Goal: Check status: Check status

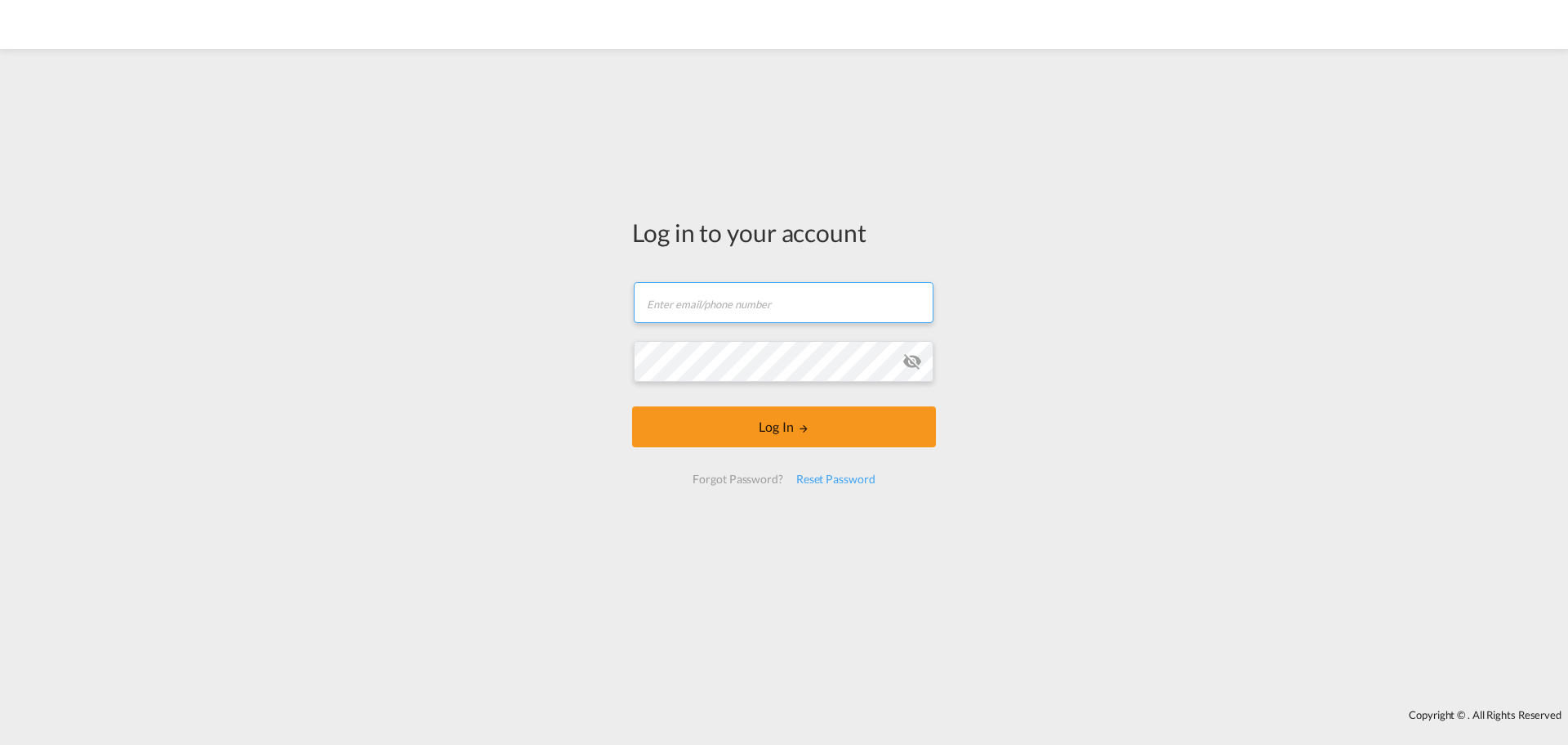
type input "ocean@gosynergie.com"
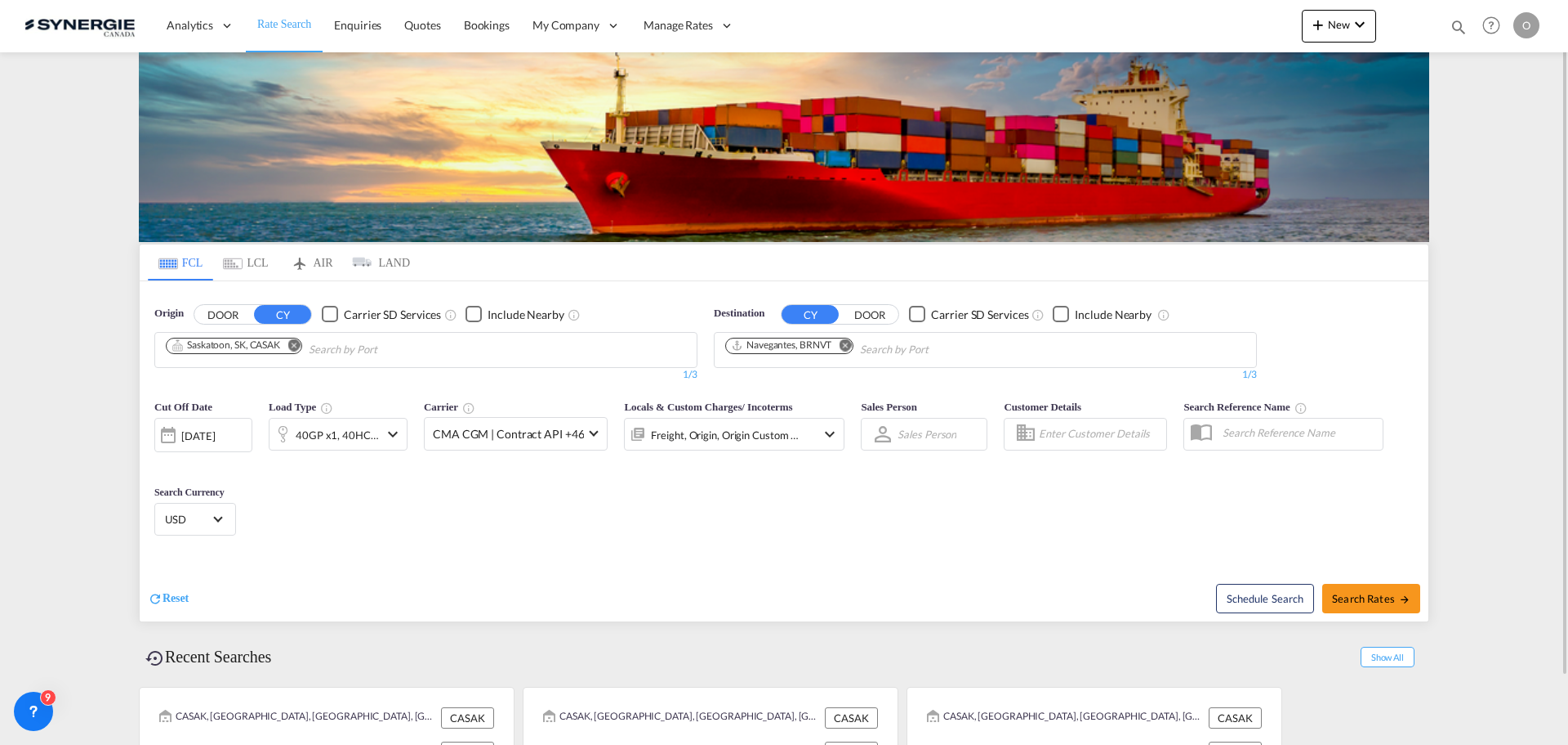
click at [1460, 27] on md-icon "icon-magnify" at bounding box center [1459, 27] width 18 height 18
click at [1189, 28] on select "Bookings Quotes Enquiries" at bounding box center [1199, 27] width 78 height 29
select select "Quotes"
click at [1160, 12] on select "Bookings Quotes Enquiries" at bounding box center [1199, 27] width 78 height 29
click at [1327, 36] on input at bounding box center [1336, 27] width 203 height 28
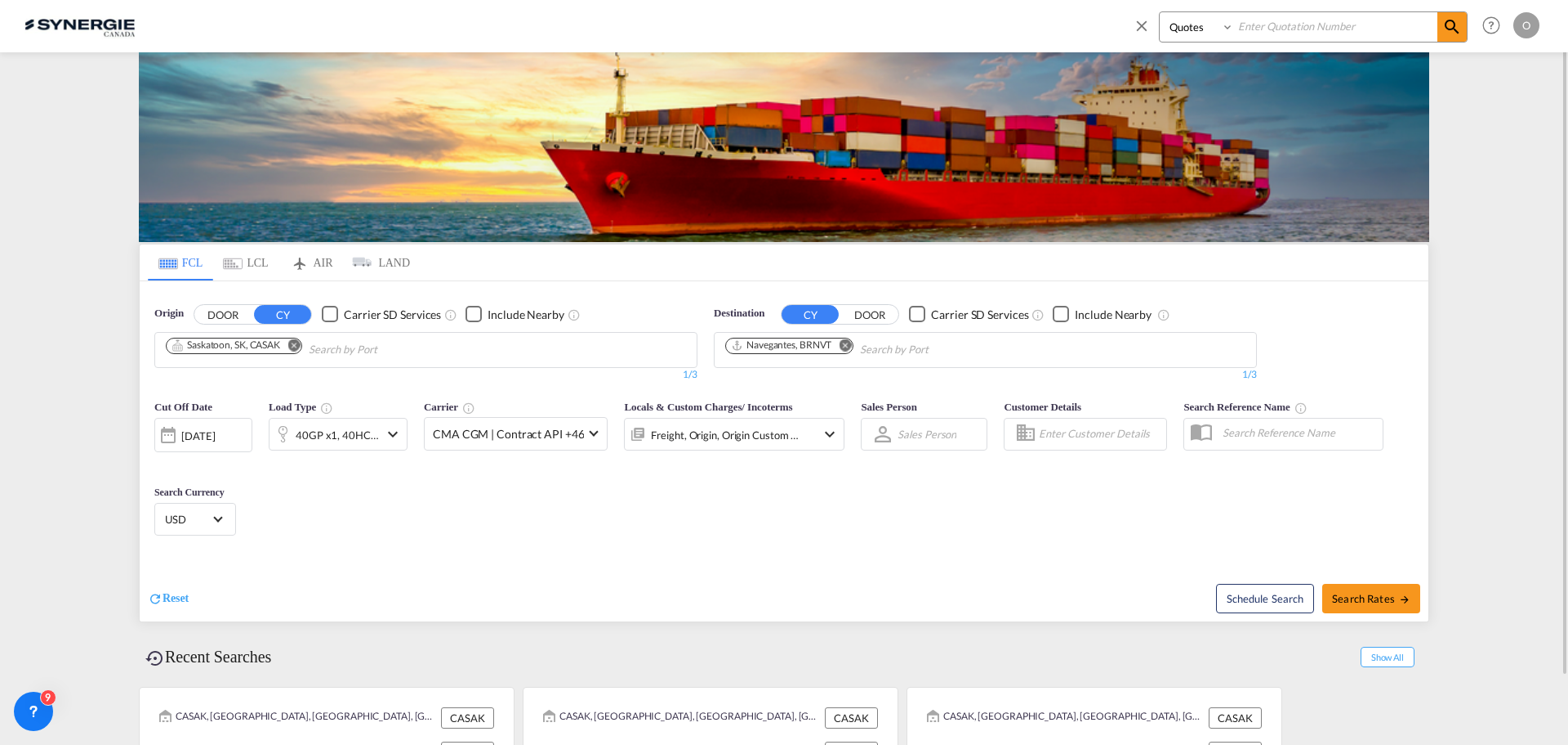
paste input "SYC000014774"
type input "SYC000014774"
click at [1452, 27] on md-icon "icon-magnify" at bounding box center [1452, 27] width 20 height 20
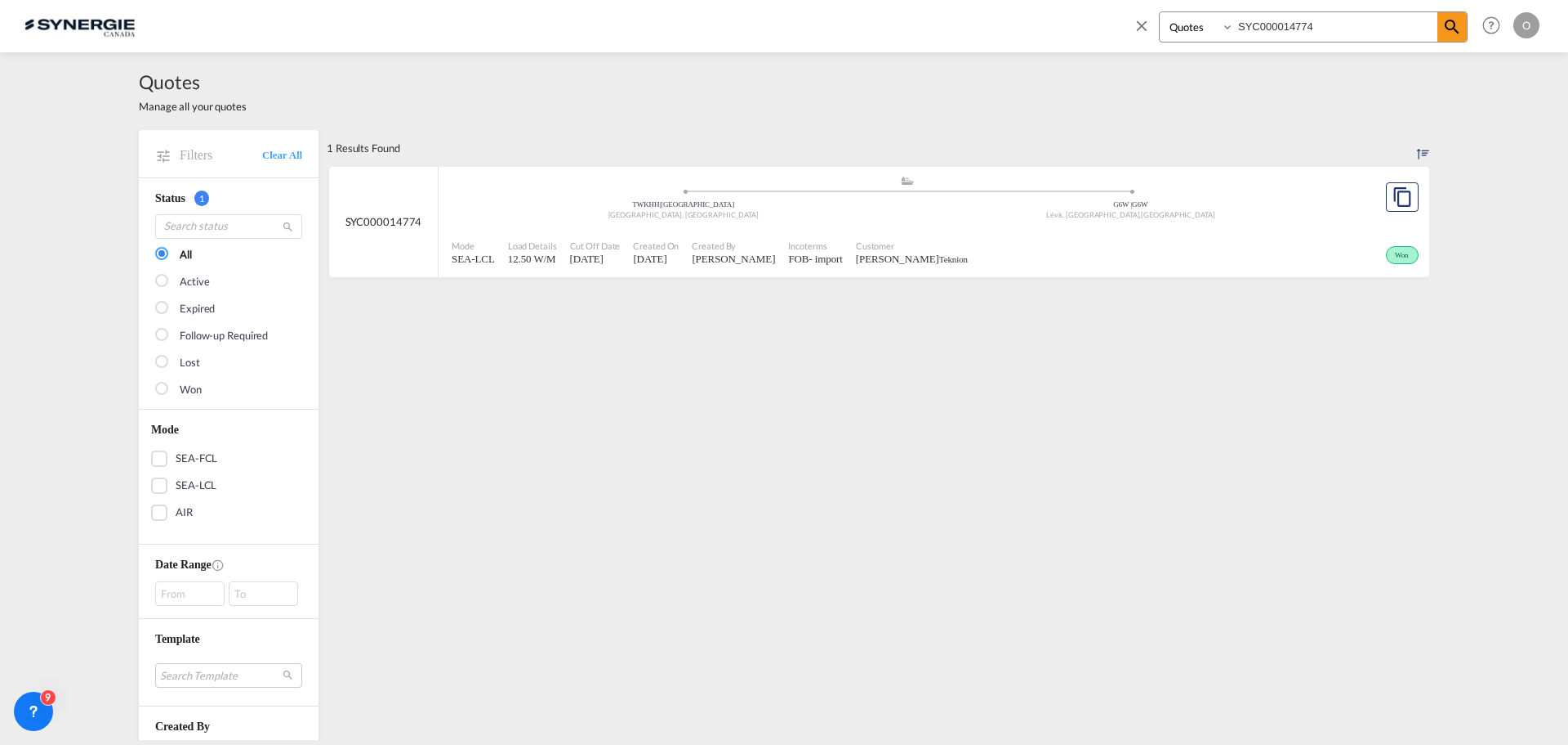
click at [1205, 242] on div "Won" at bounding box center [1198, 252] width 449 height 41
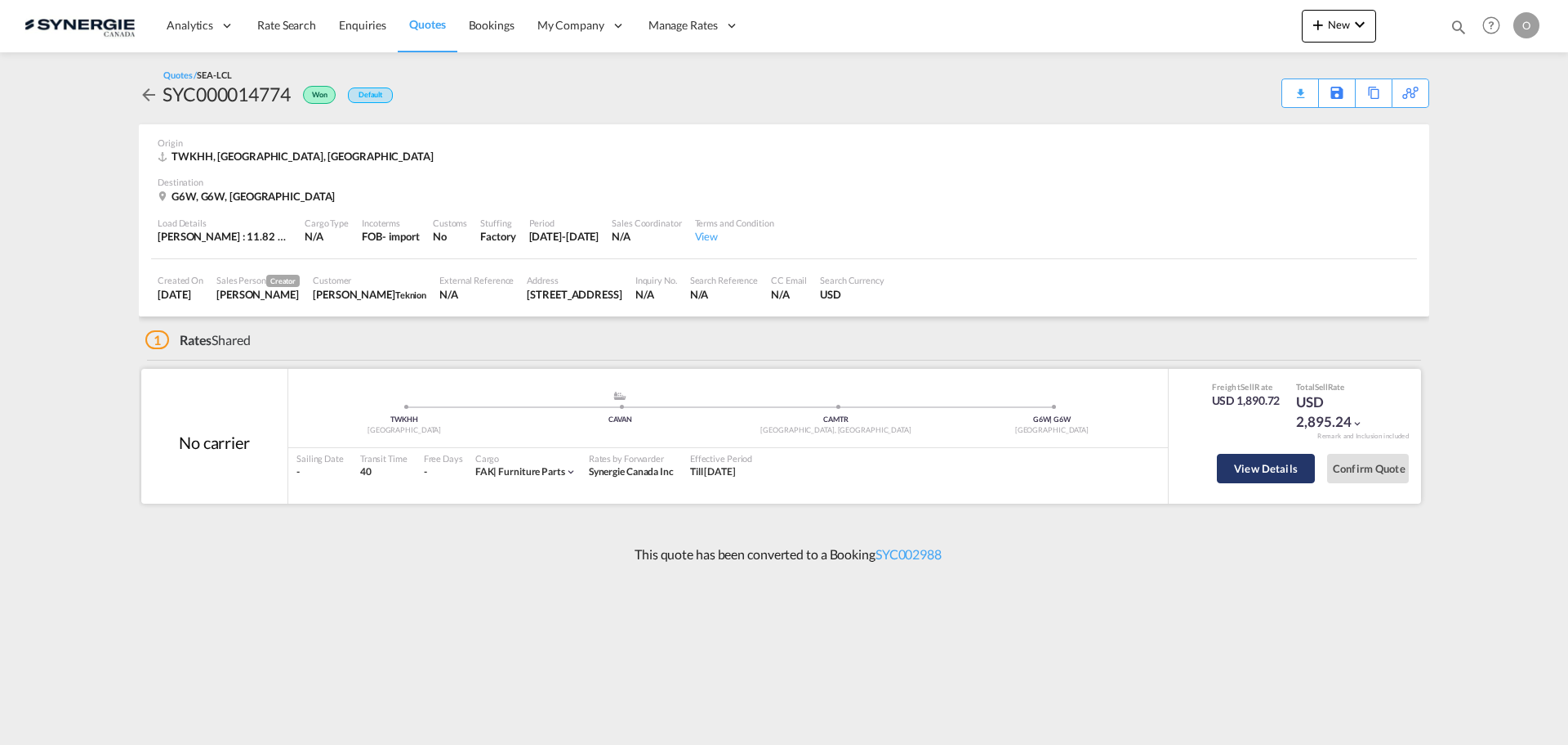
click at [1274, 471] on button "View Details" at bounding box center [1265, 468] width 98 height 29
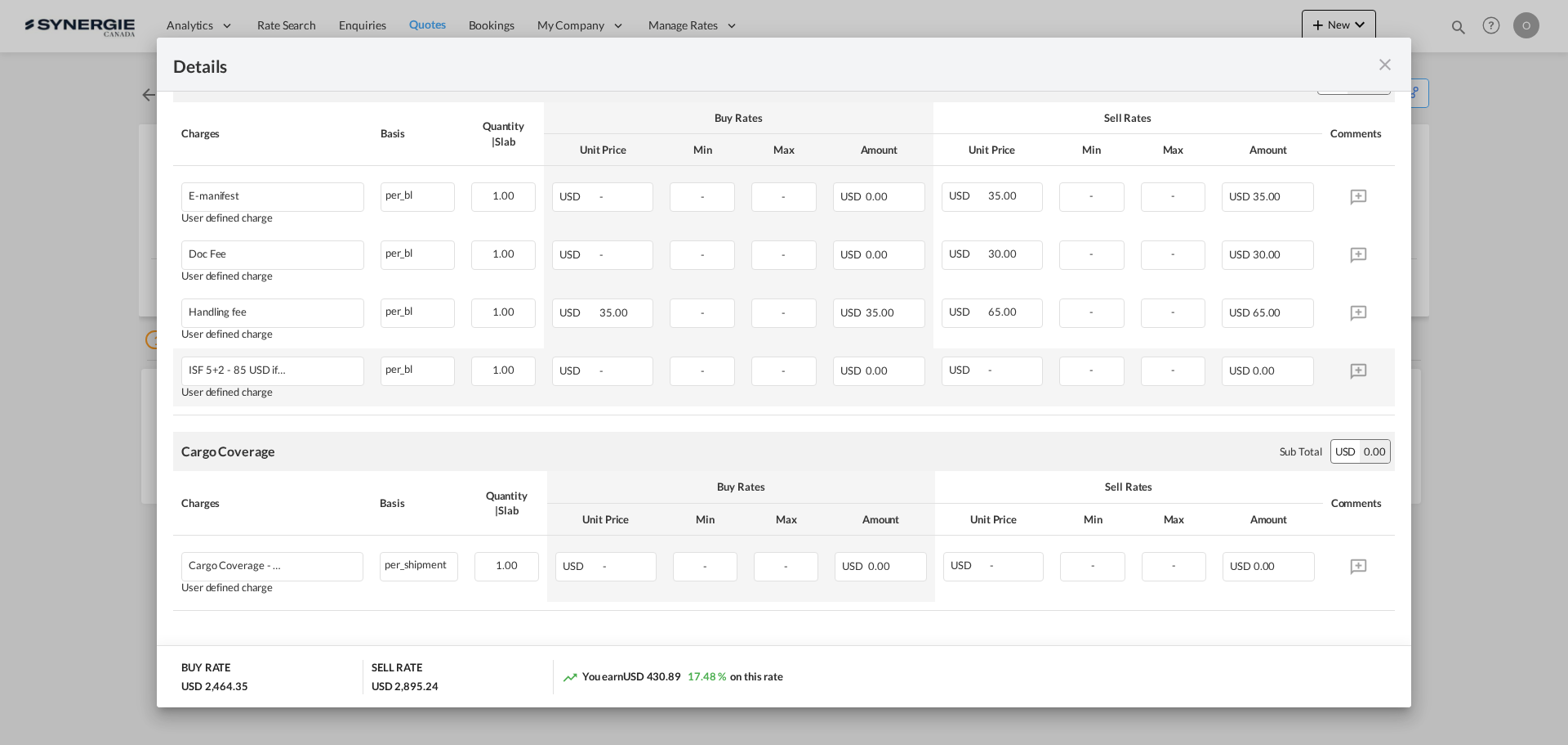
scroll to position [885, 0]
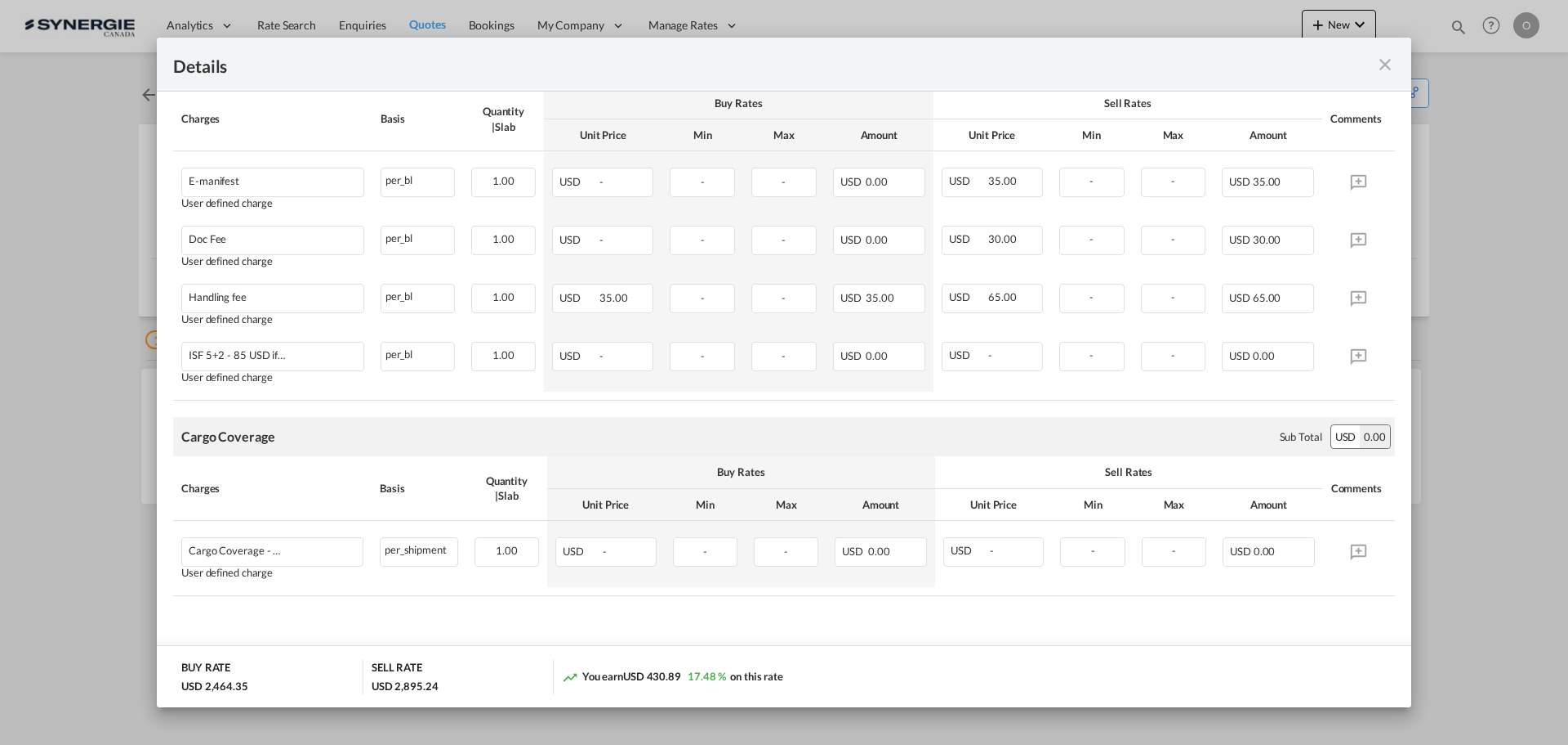
click at [1381, 66] on md-icon "icon-close fg-AAA8AD m-0 cursor" at bounding box center [1385, 65] width 20 height 20
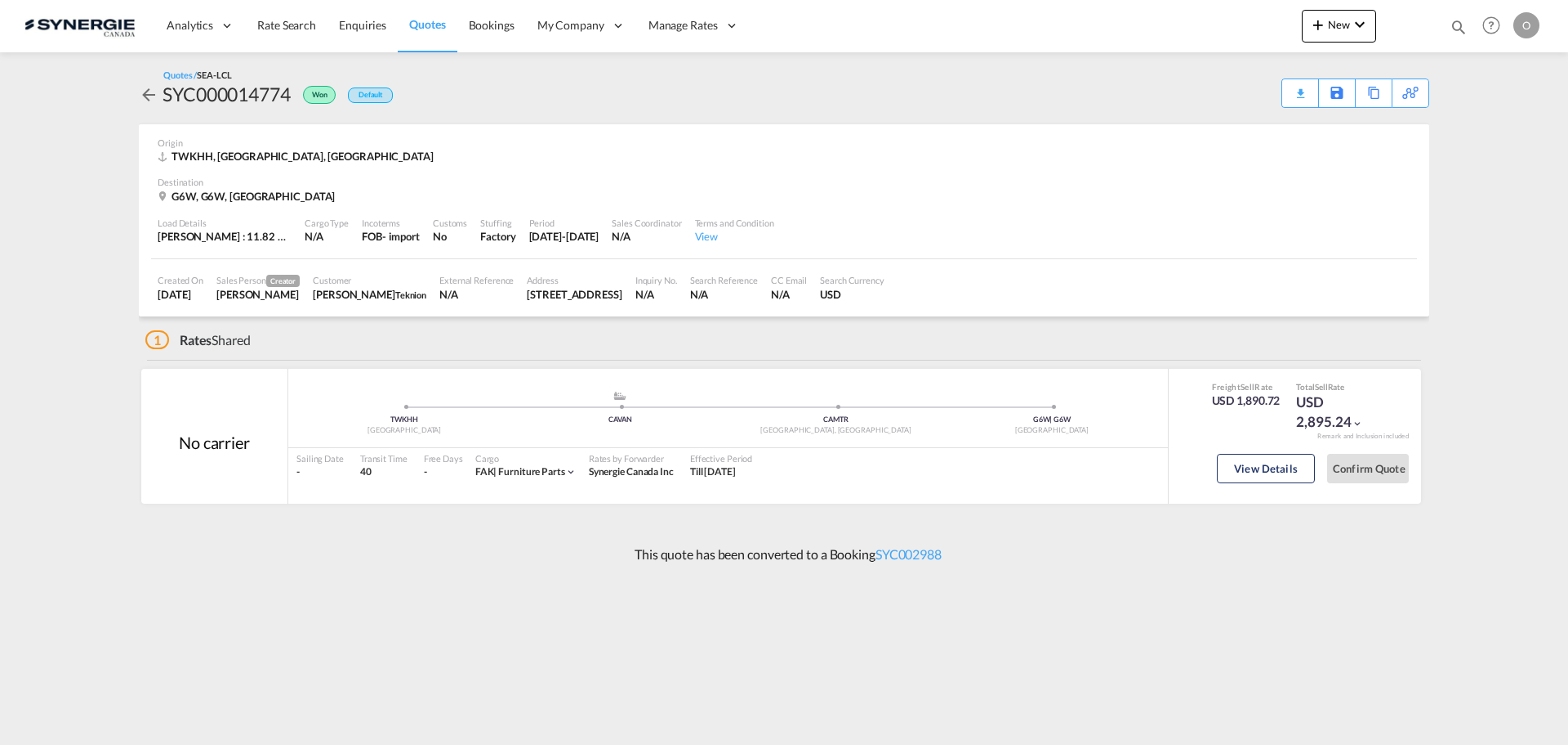
click at [1457, 27] on md-icon "icon-magnify" at bounding box center [1459, 27] width 18 height 18
drag, startPoint x: 1193, startPoint y: 27, endPoint x: 1193, endPoint y: 38, distance: 11.0
click at [1193, 27] on select "Bookings Quotes Enquiries" at bounding box center [1199, 27] width 78 height 29
select select "Quotes"
click at [1160, 12] on select "Bookings Quotes Enquiries" at bounding box center [1199, 27] width 78 height 29
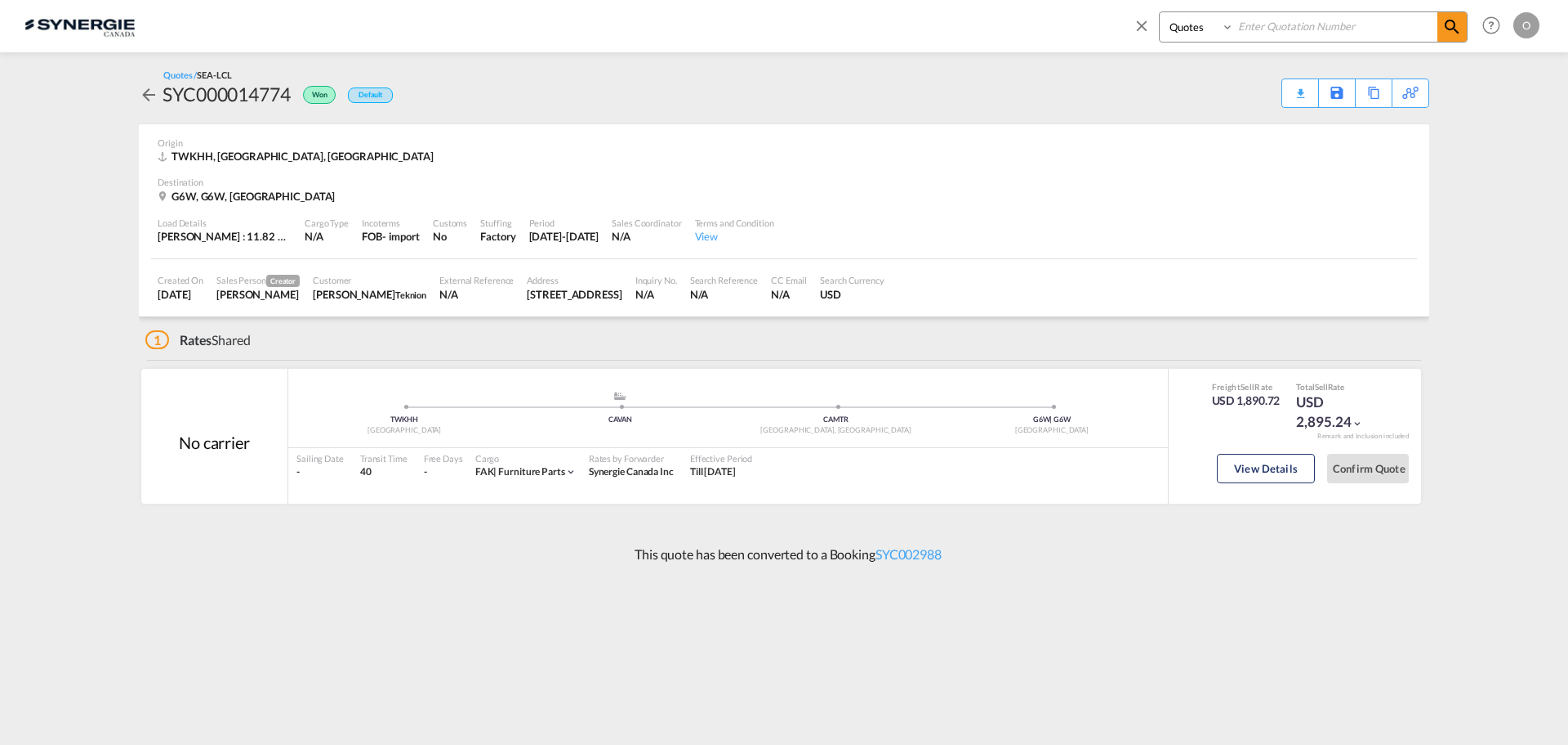
click at [1299, 37] on input at bounding box center [1336, 27] width 203 height 28
paste input "SYC000014367"
type input "SYC000014367"
click at [1441, 28] on span at bounding box center [1452, 27] width 29 height 29
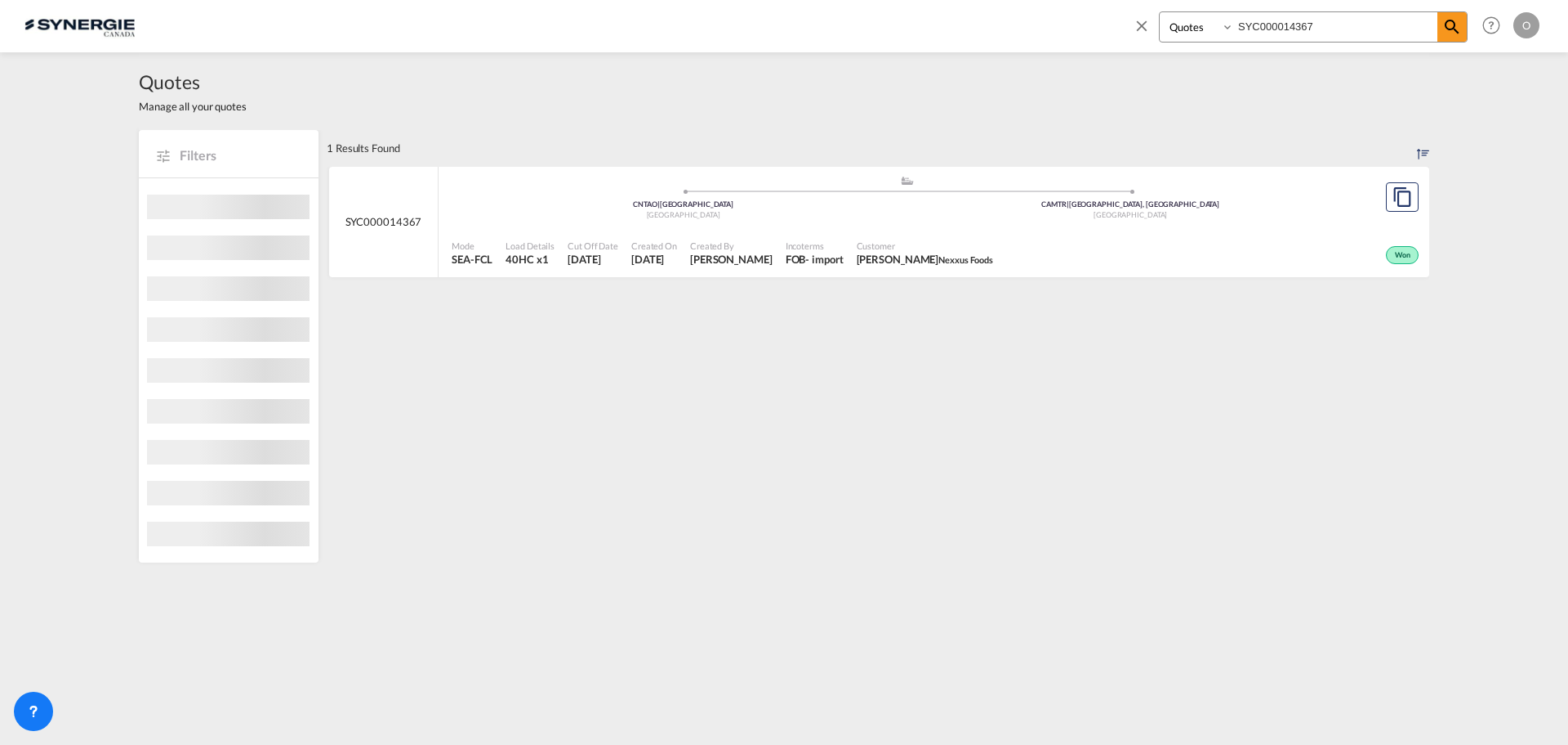
click at [1264, 243] on div "Won" at bounding box center [1211, 252] width 423 height 41
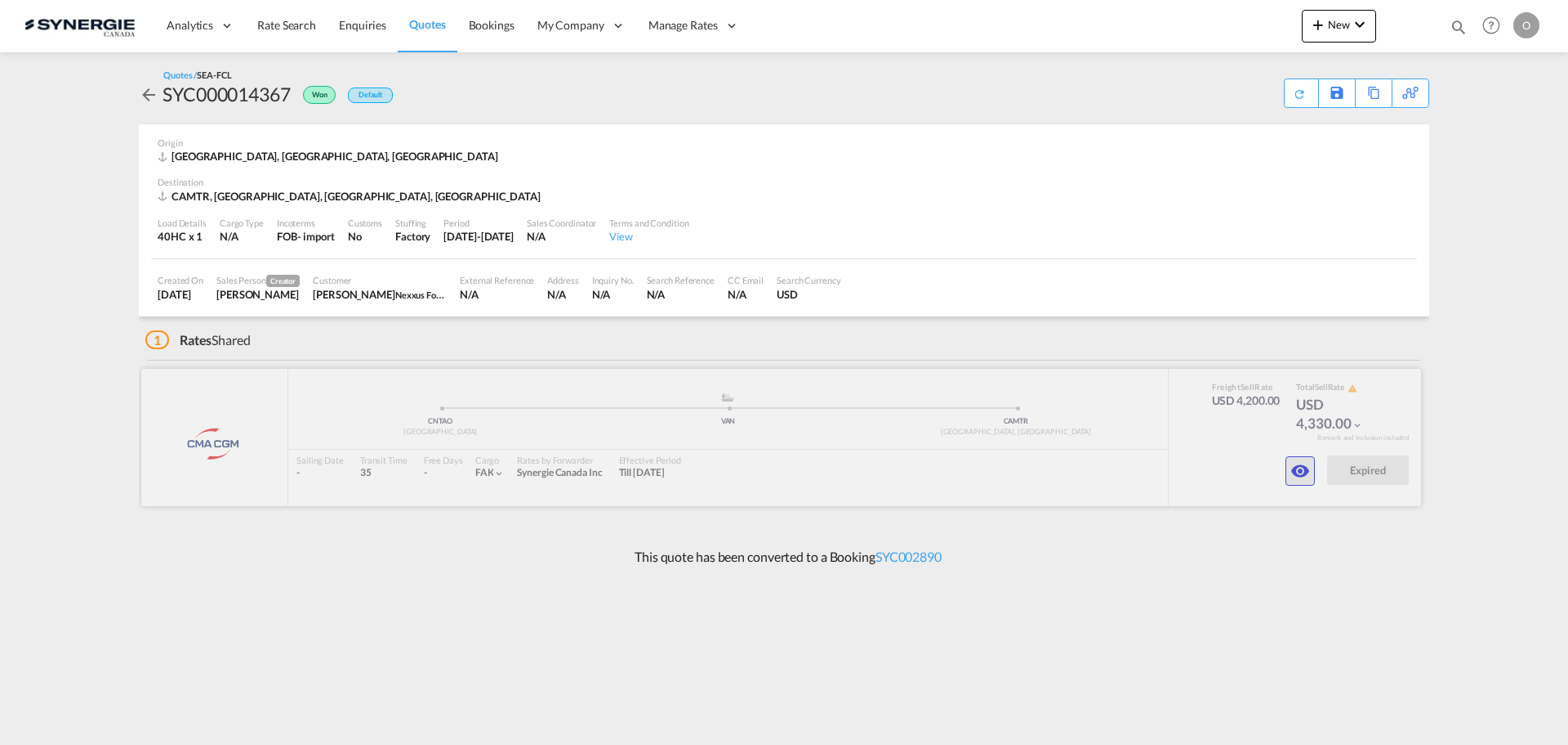
click at [1295, 468] on md-icon "icon-eye" at bounding box center [1301, 471] width 20 height 20
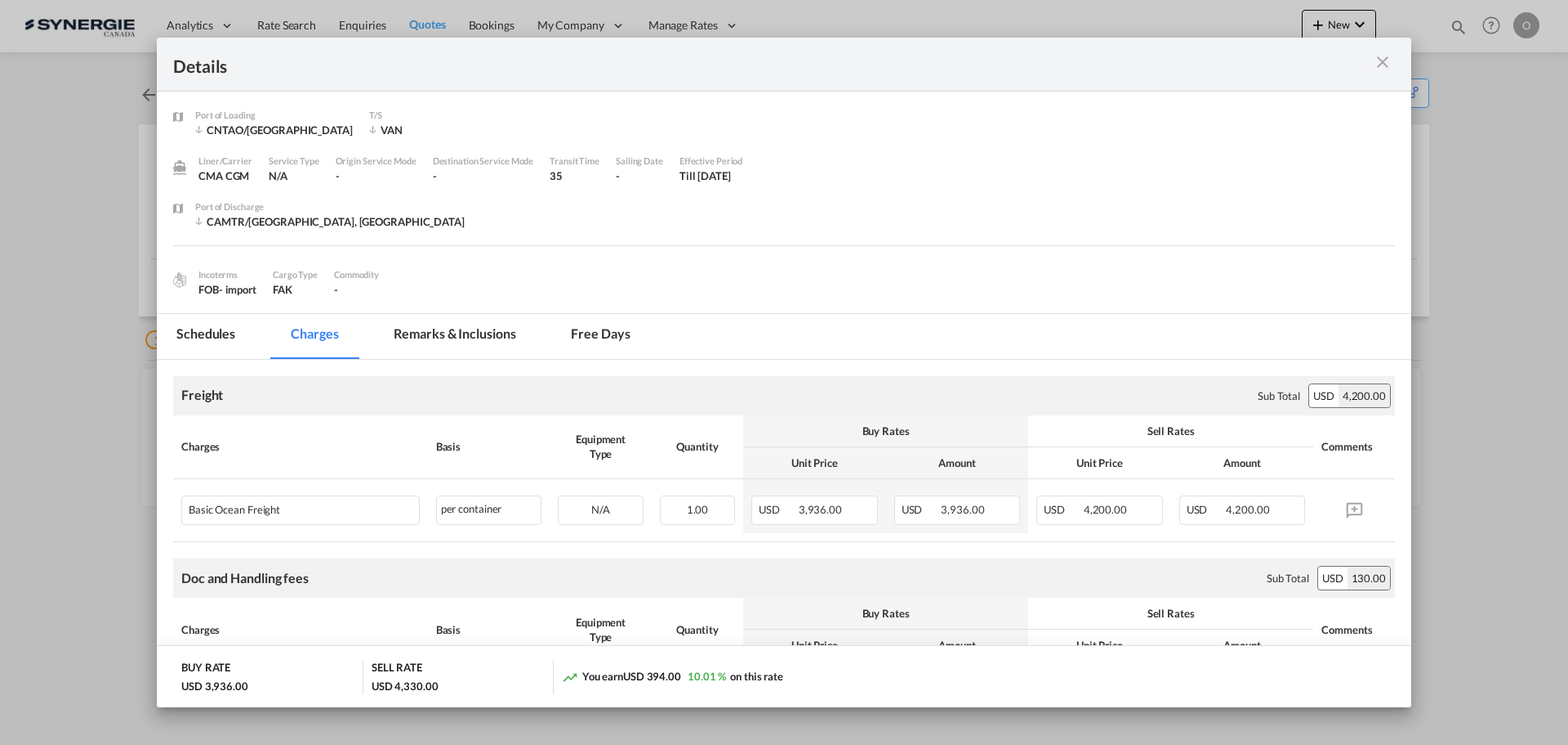
click at [1392, 65] on md-icon "icon-close m-3 fg-AAA8AD cursor" at bounding box center [1383, 62] width 20 height 20
